Goal: Task Accomplishment & Management: Use online tool/utility

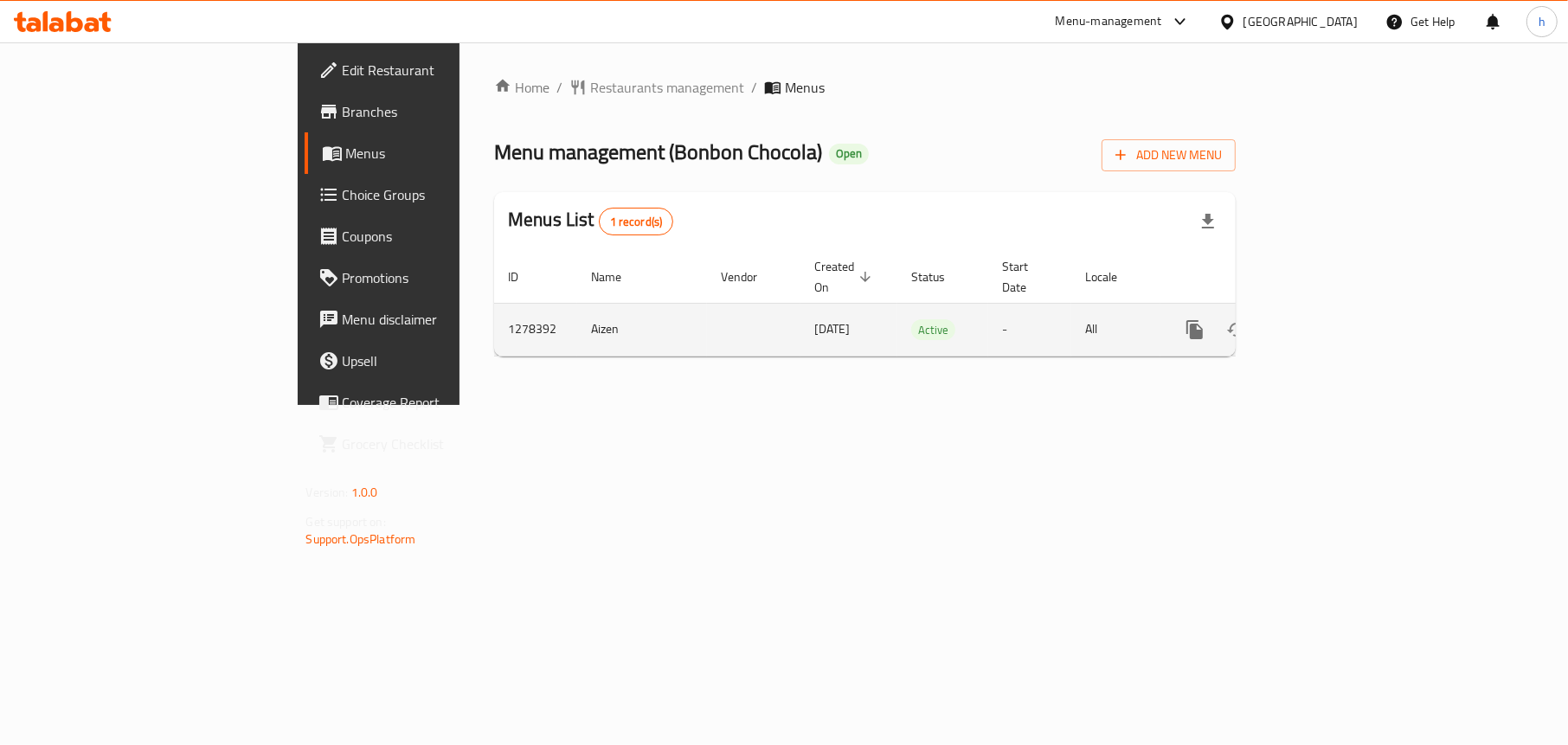
click at [1341, 321] on link "enhanced table" at bounding box center [1320, 330] width 42 height 42
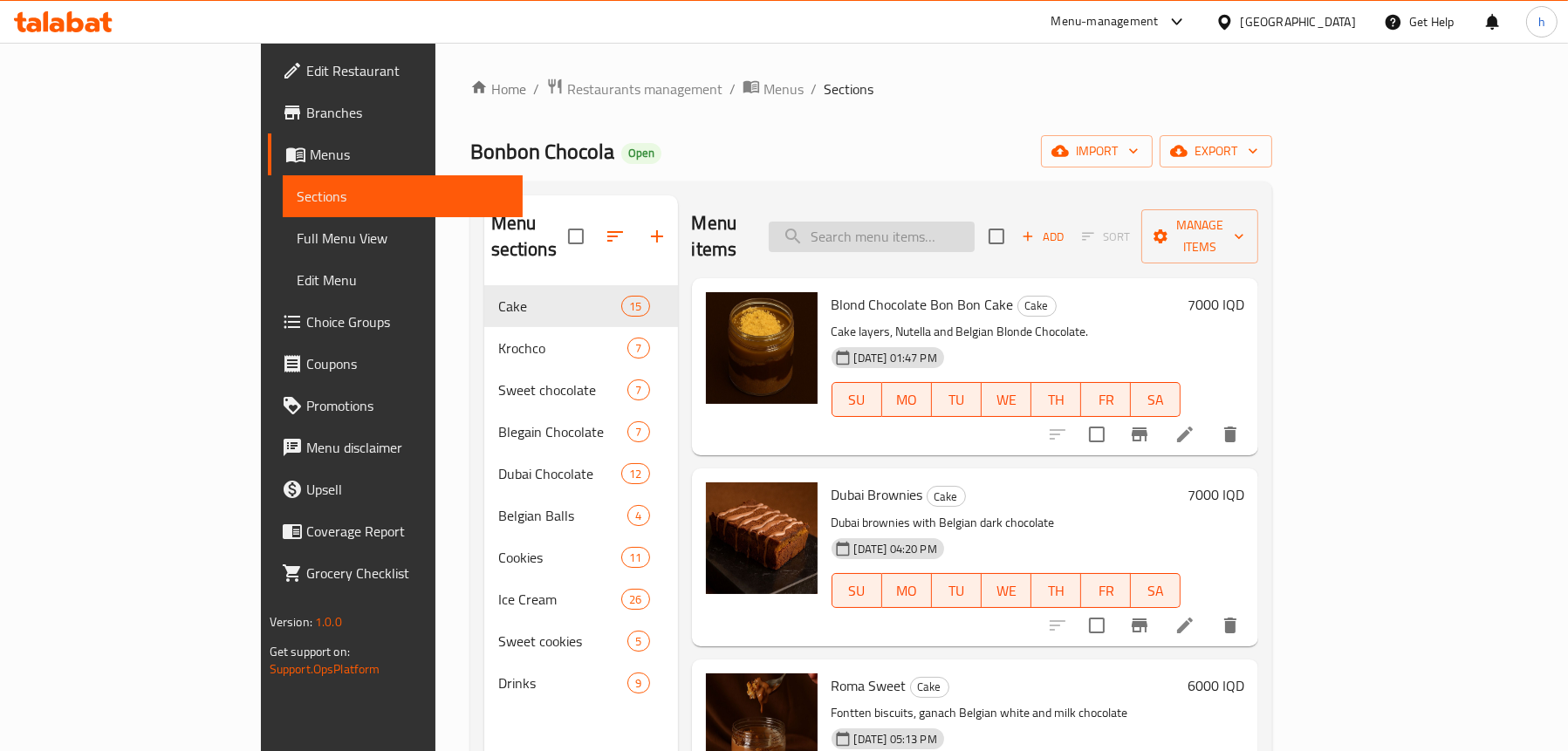
click at [945, 221] on input "search" at bounding box center [871, 236] width 206 height 31
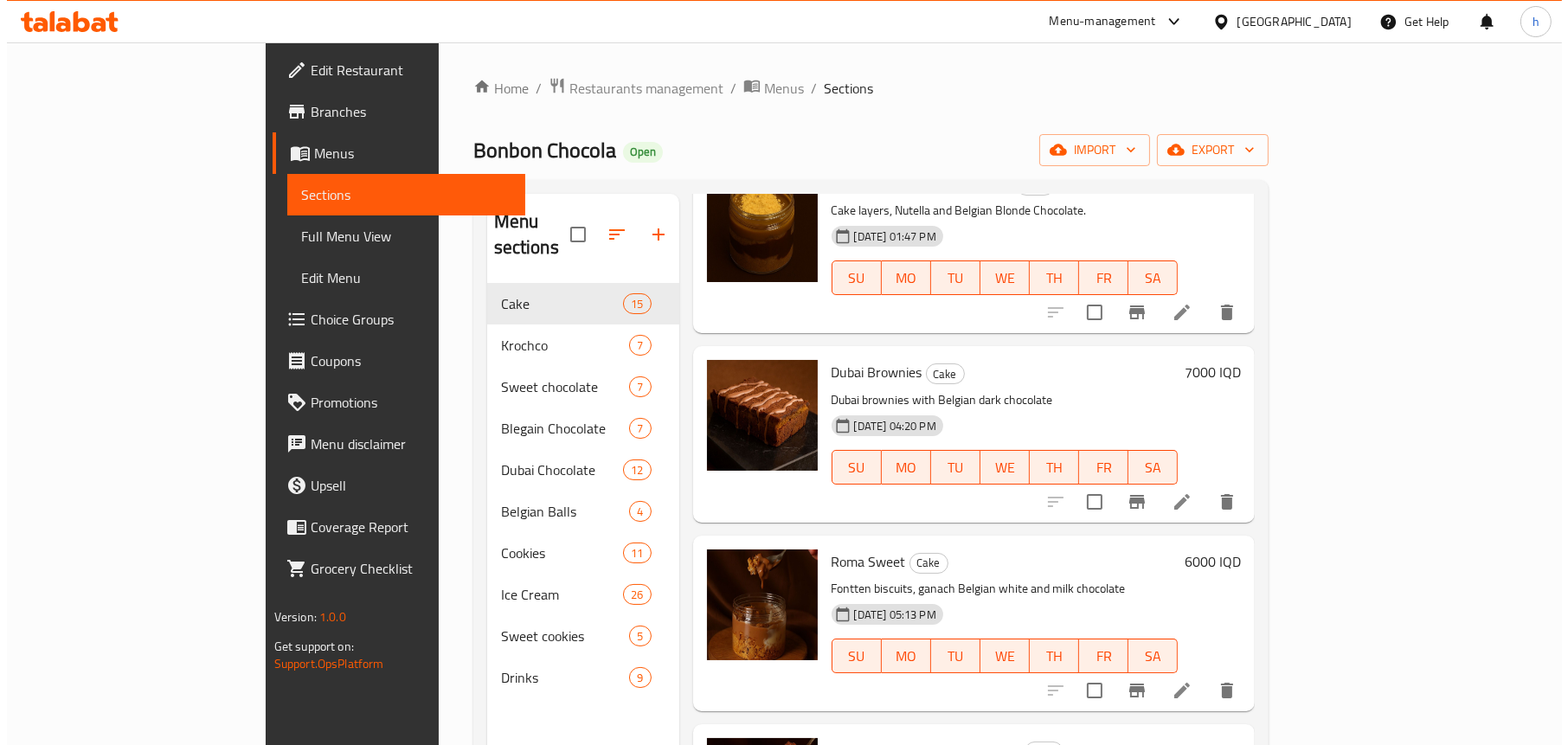
scroll to position [260, 0]
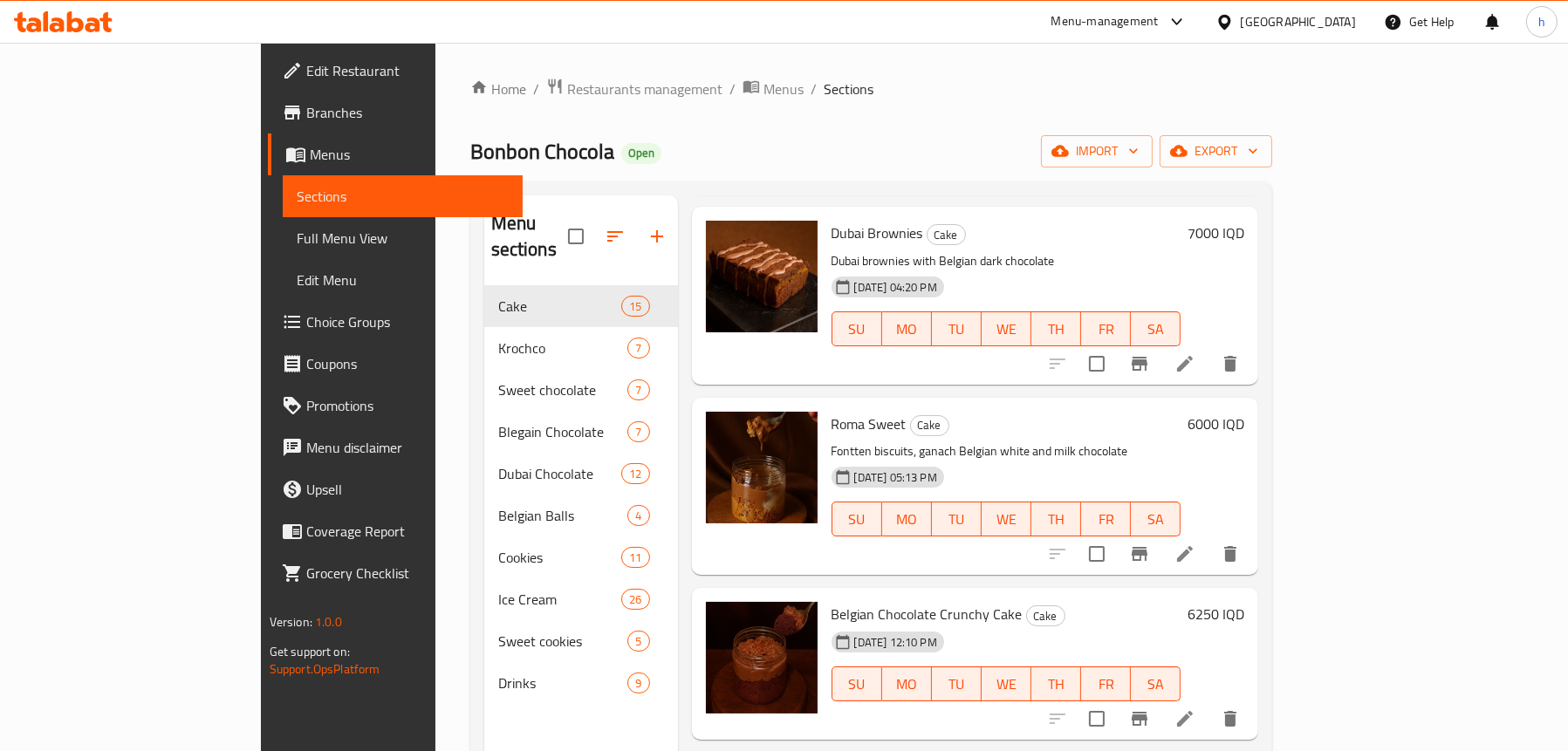
click at [297, 242] on span "Full Menu View" at bounding box center [402, 238] width 212 height 21
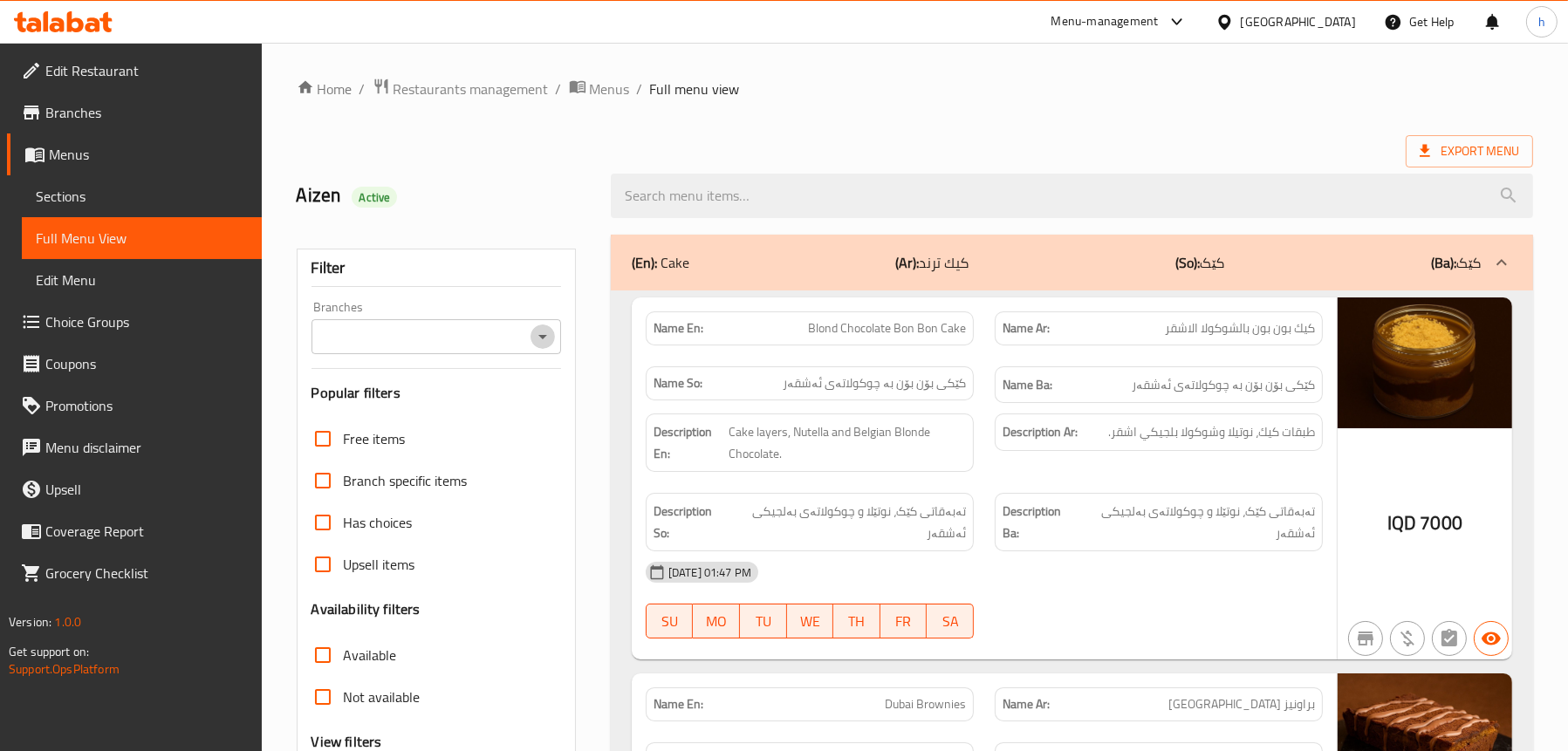
click at [543, 335] on icon "Open" at bounding box center [543, 336] width 9 height 4
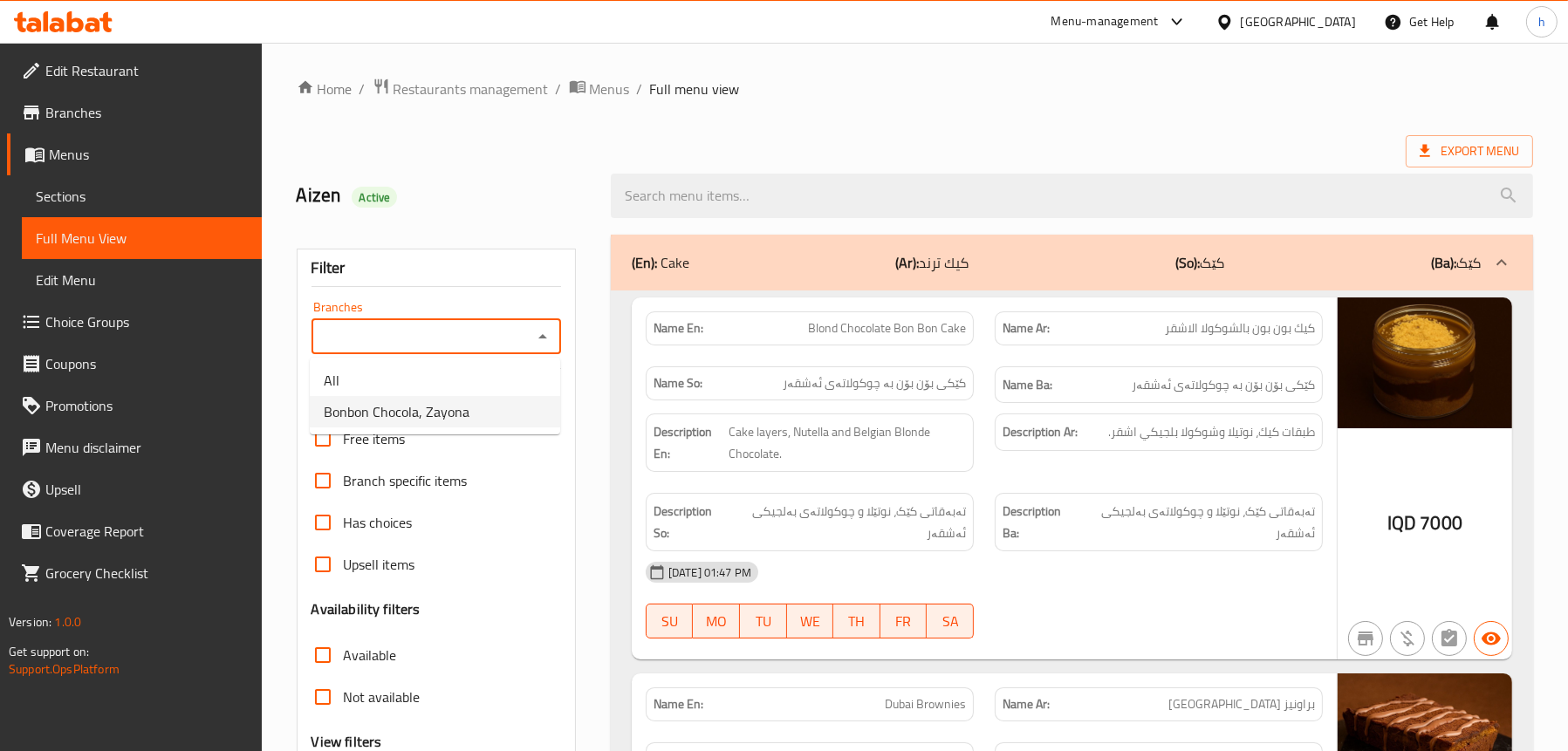
click at [444, 401] on span "Bonbon Chocola, Zayona" at bounding box center [397, 412] width 146 height 21
type input "Bonbon Chocola, Zayona"
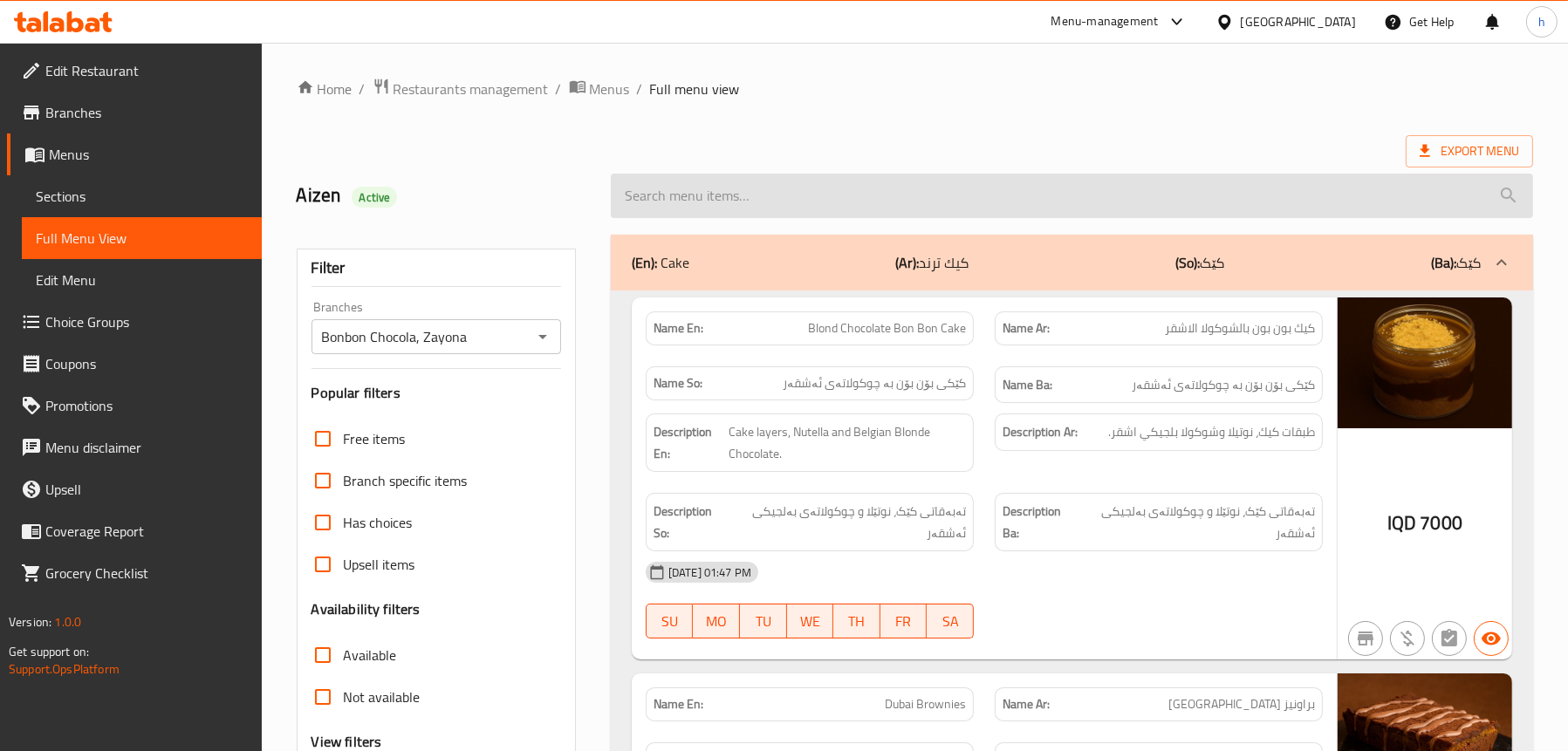
click at [816, 210] on input "search" at bounding box center [1072, 196] width 922 height 45
paste input "Sweet Cookies Nutella And Pistachio"
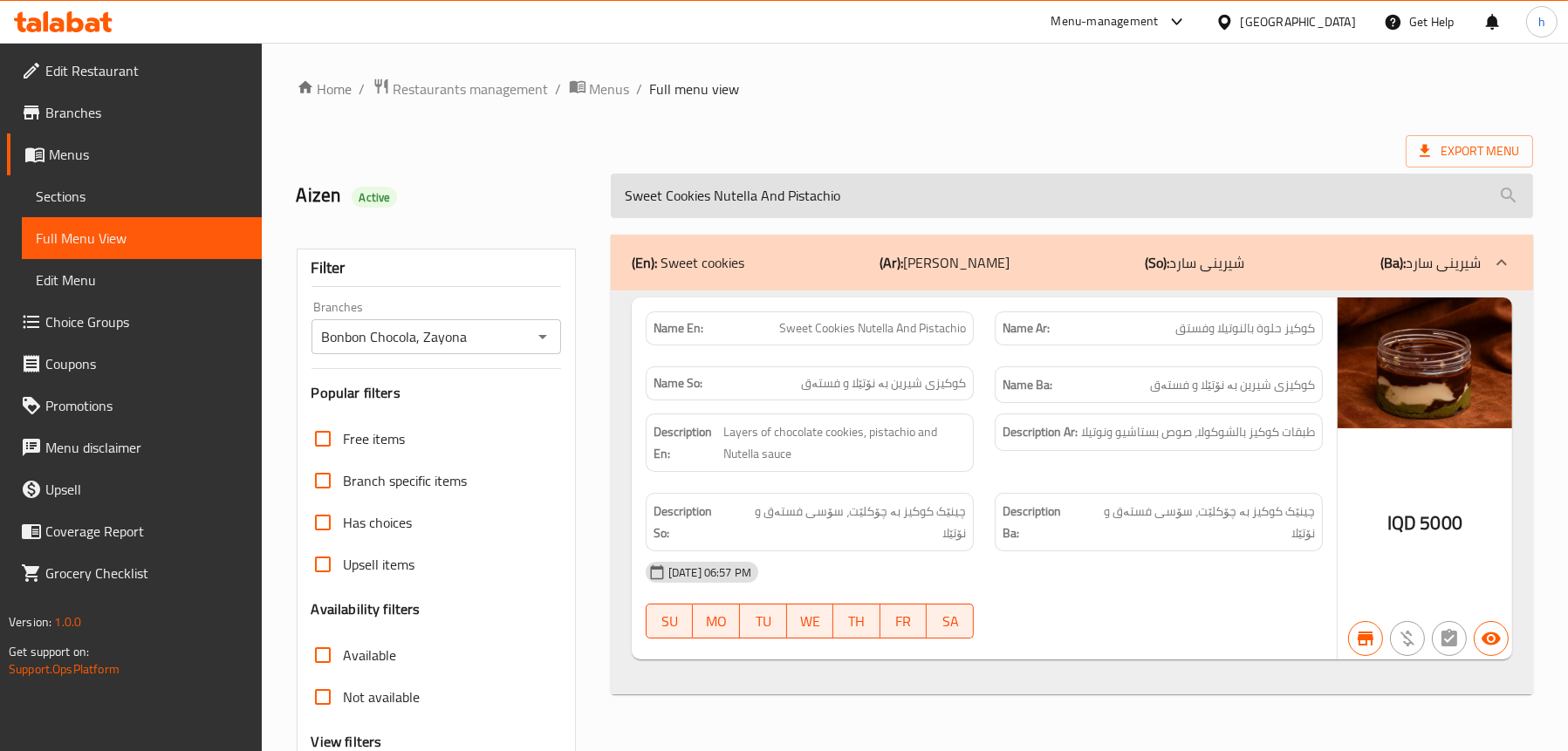
click at [738, 185] on input "Sweet Cookies Nutella And Pistachio" at bounding box center [1072, 196] width 922 height 45
paste input "Oreo And Nutella"
type input "Sweet Cookies Oreo And Nutella"
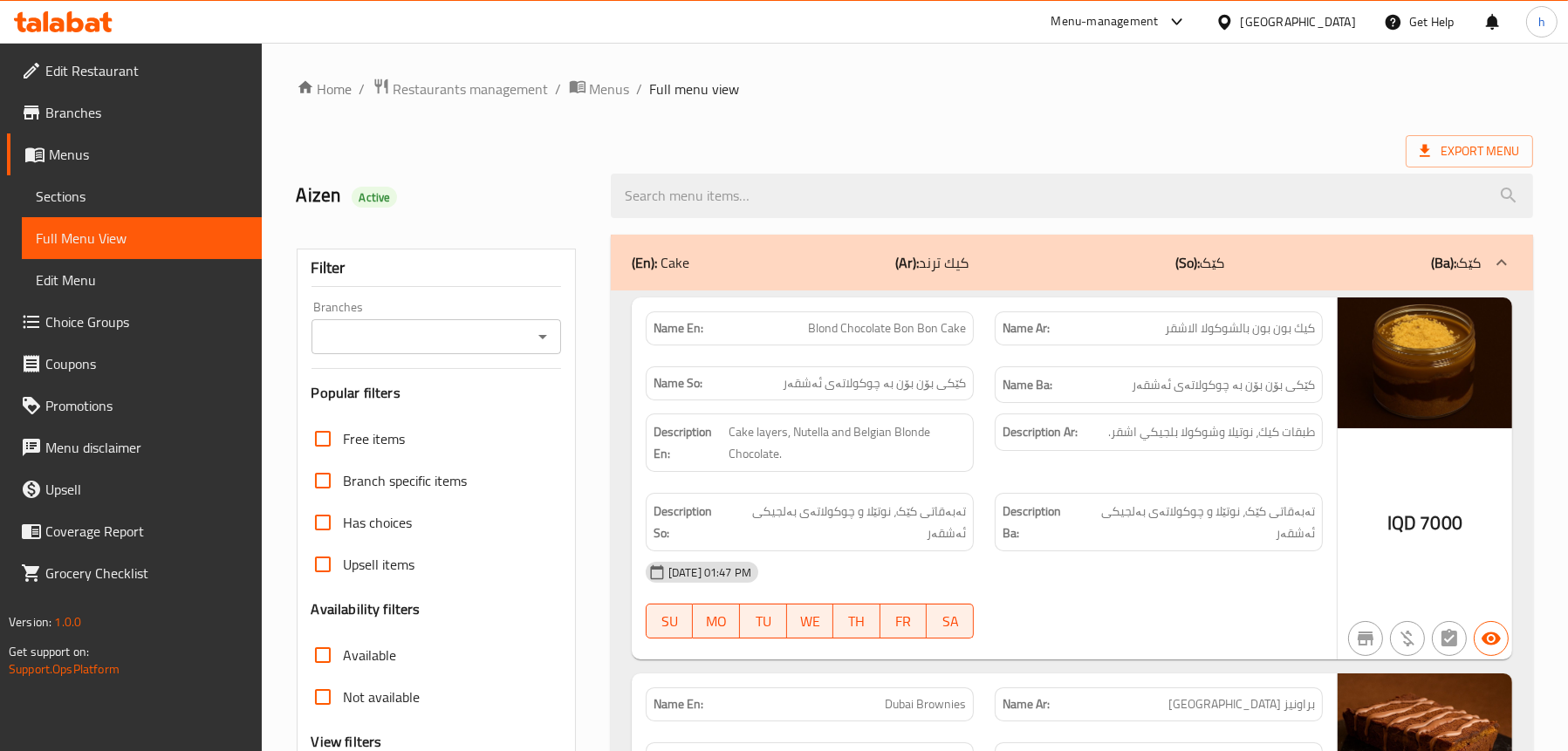
click at [550, 332] on icon "Open" at bounding box center [543, 337] width 21 height 21
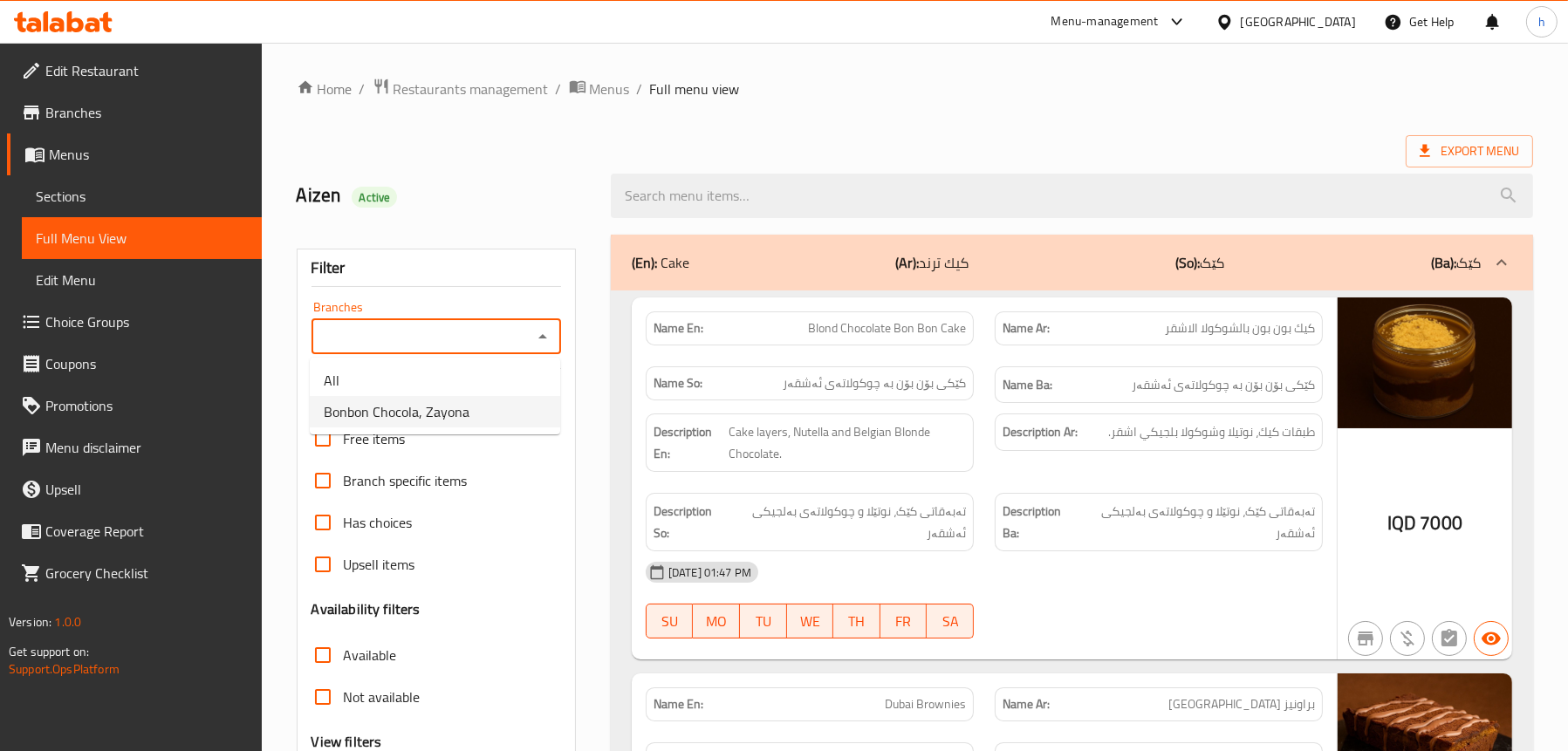
click at [492, 404] on li "Bonbon Chocola, Zayona" at bounding box center [435, 412] width 250 height 32
type input "Bonbon Chocola, Zayona"
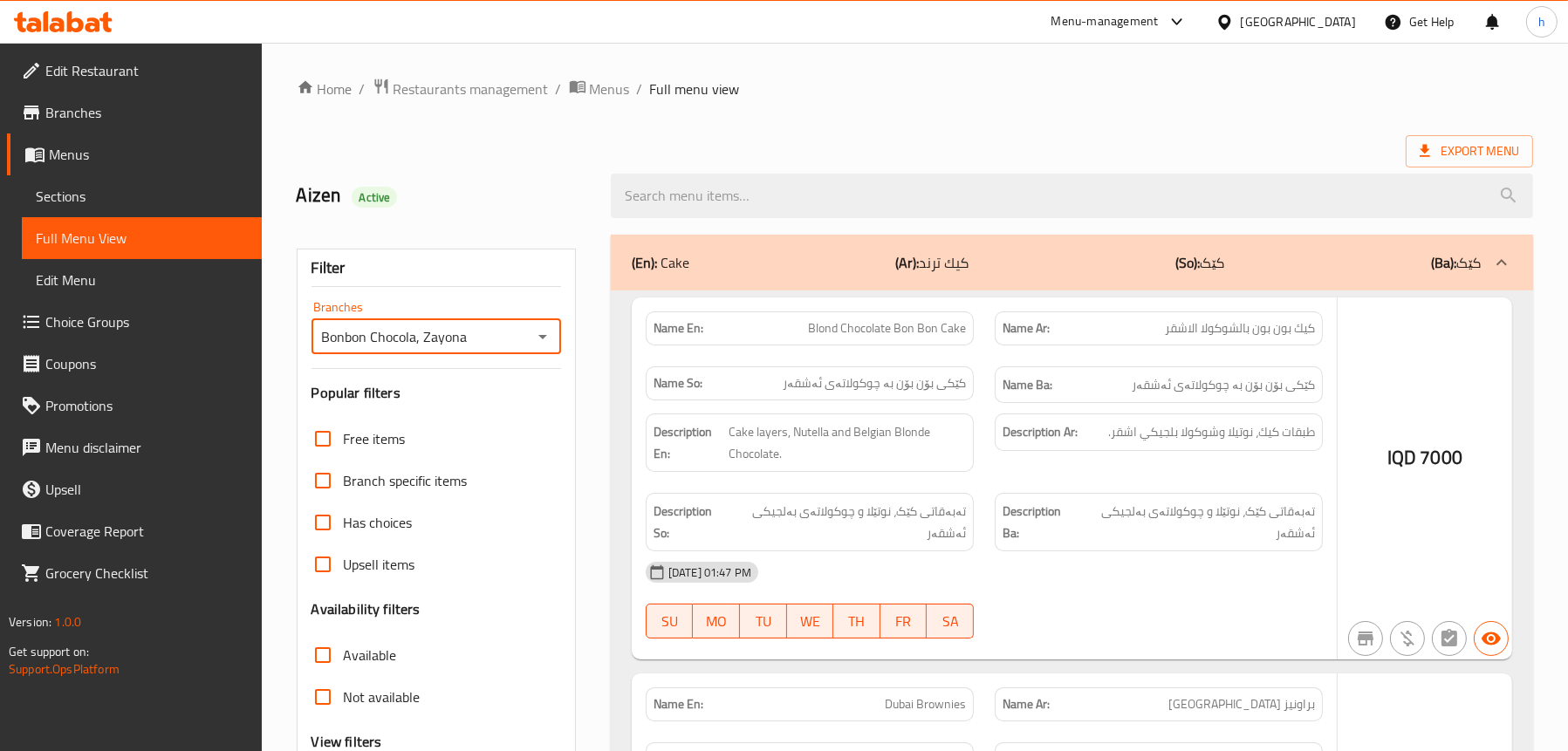
click at [846, 199] on div at bounding box center [784, 375] width 1568 height 751
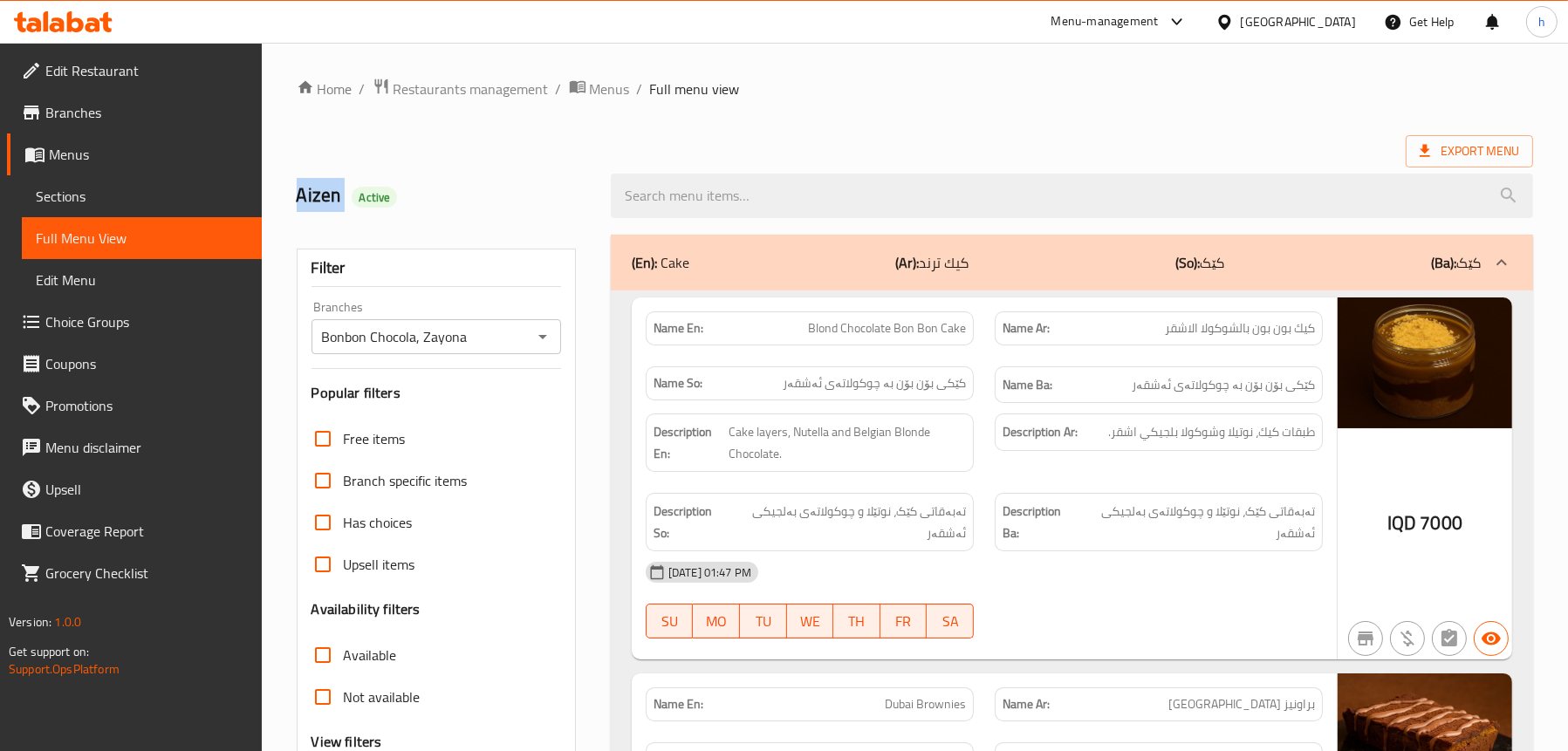
click at [846, 199] on input "search" at bounding box center [1072, 196] width 922 height 45
paste input "Sweet Cookies Oreo And Nutella"
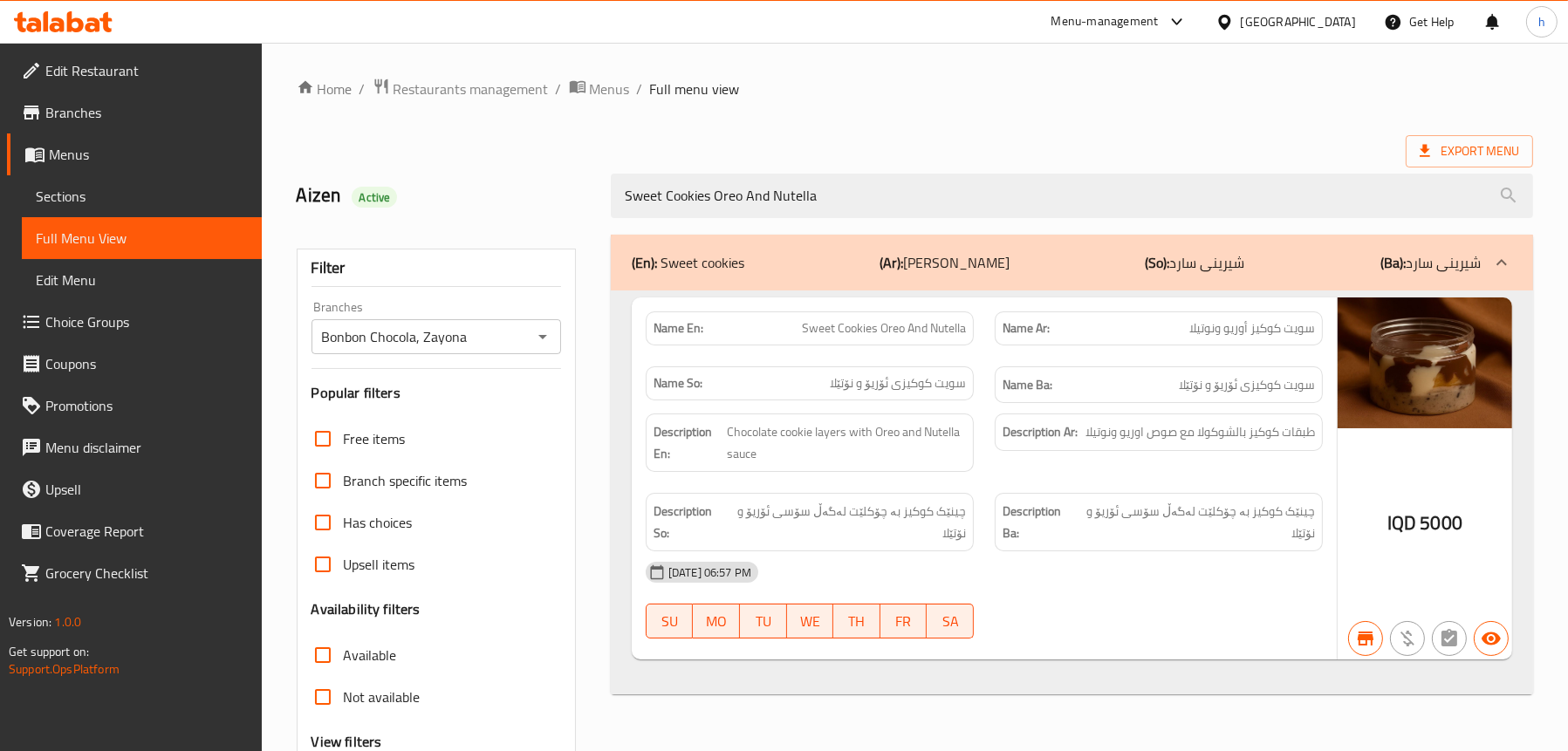
type input "Sweet Cookies Oreo And Nutella"
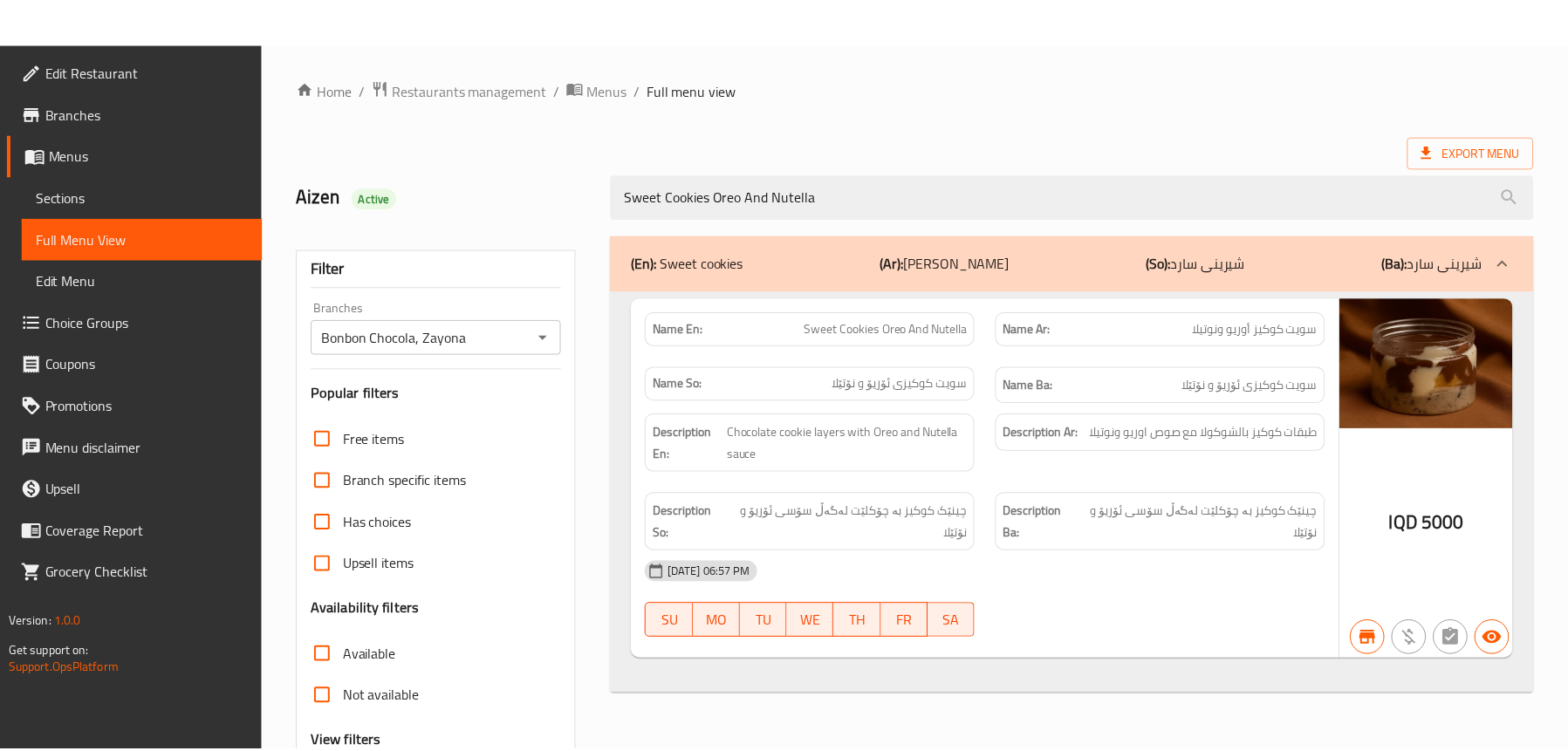
scroll to position [177, 0]
